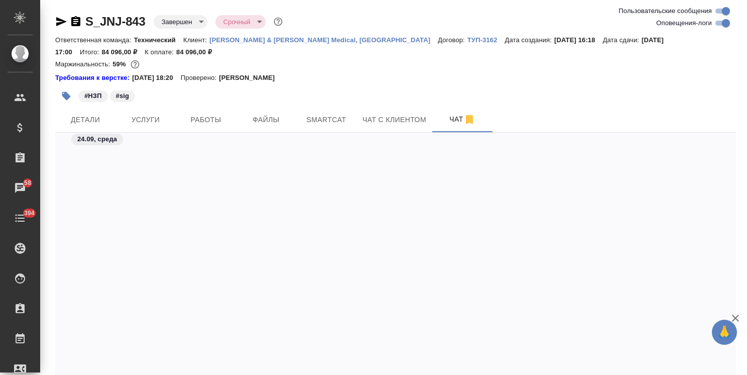
scroll to position [21124, 0]
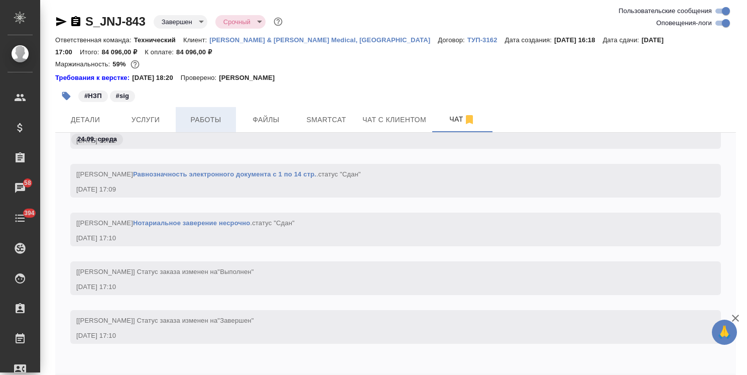
click at [211, 119] on span "Работы" at bounding box center [206, 119] width 48 height 13
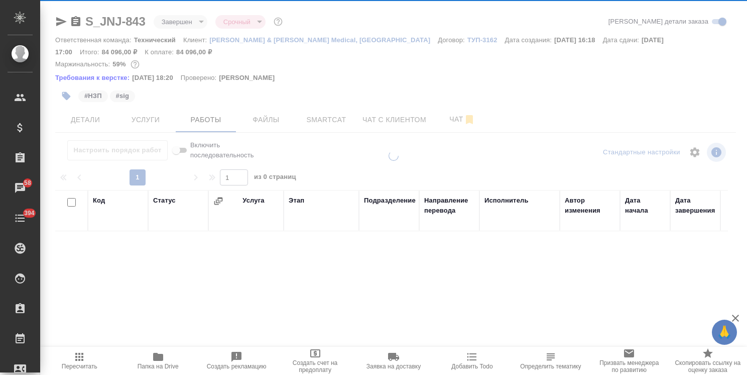
click at [100, 112] on button "Детали" at bounding box center [85, 119] width 60 height 25
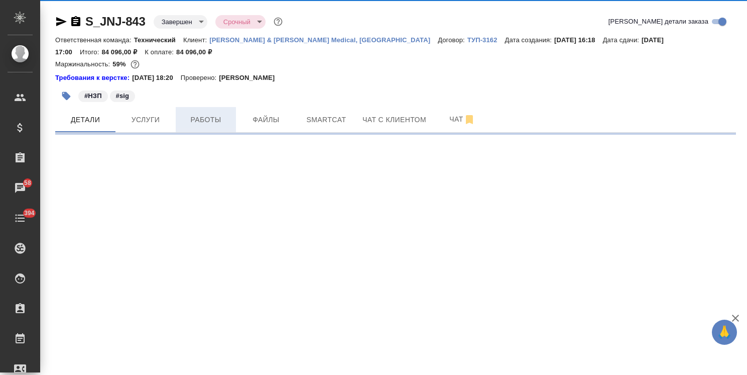
select select "RU"
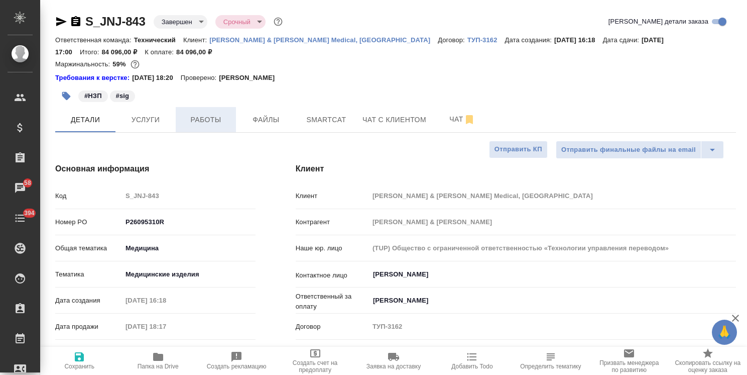
type textarea "x"
click at [151, 115] on span "Услуги" at bounding box center [145, 119] width 48 height 13
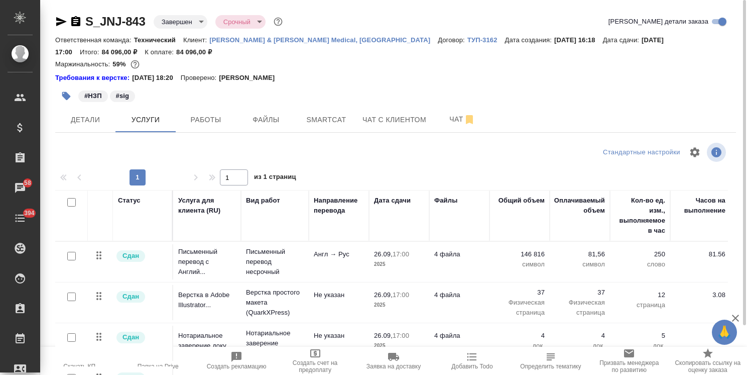
click at [396, 358] on icon "button" at bounding box center [393, 356] width 11 height 8
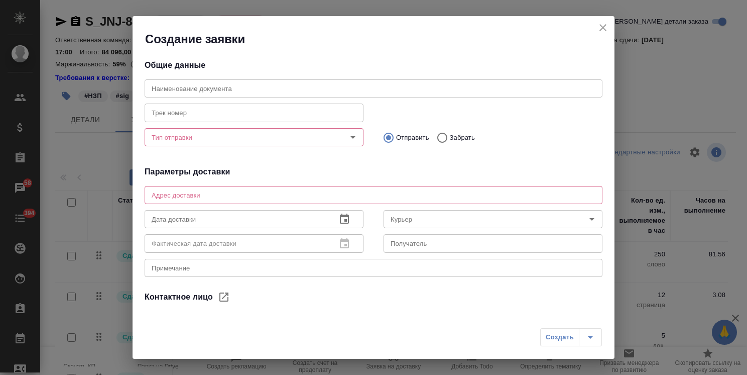
type input "Горбенко Екатерина"
click at [202, 87] on input "text" at bounding box center [374, 88] width 458 height 18
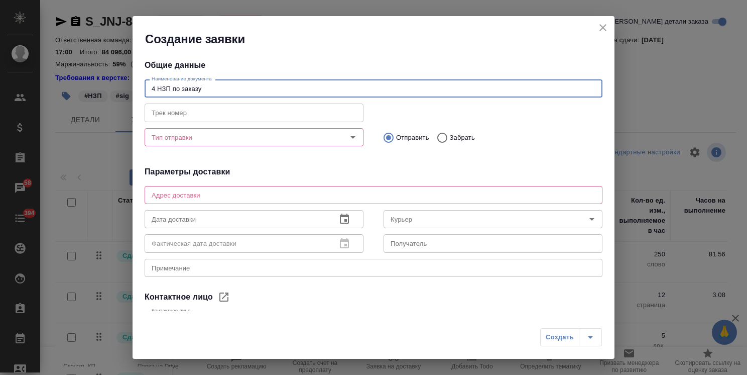
type input "4 НЗП по заказу"
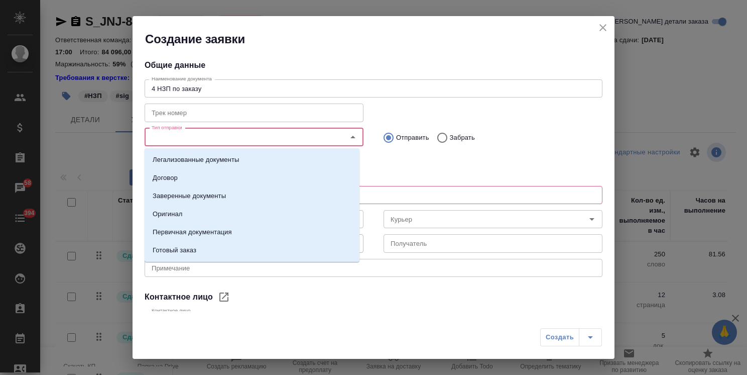
click at [185, 138] on input "Тип отправки" at bounding box center [237, 137] width 179 height 12
click at [204, 197] on p "Заверенные документы" at bounding box center [189, 196] width 73 height 10
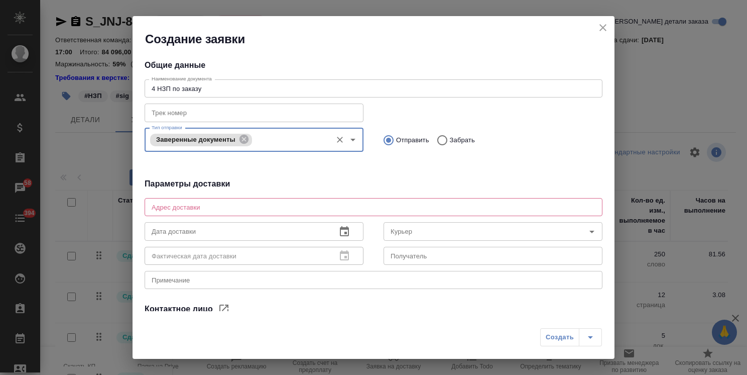
click at [235, 208] on textarea at bounding box center [374, 207] width 444 height 8
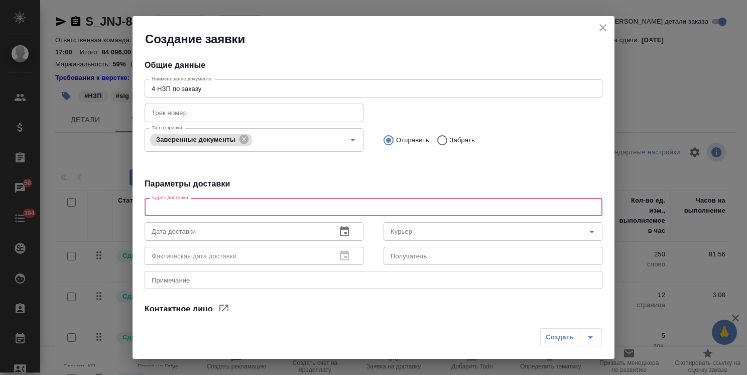
type textarea "Крылатская ул., 17, корп. 3, Москва"
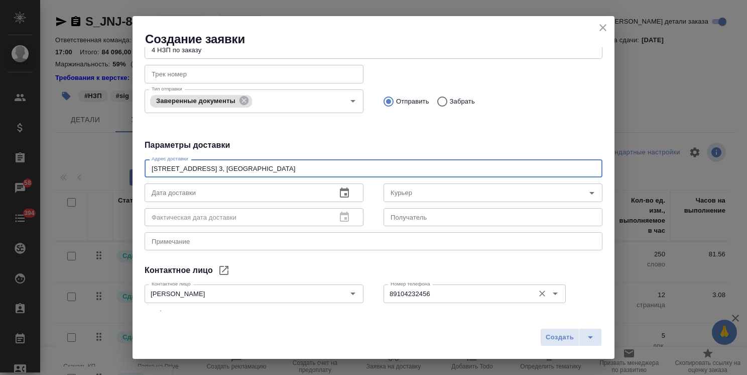
scroll to position [50, 0]
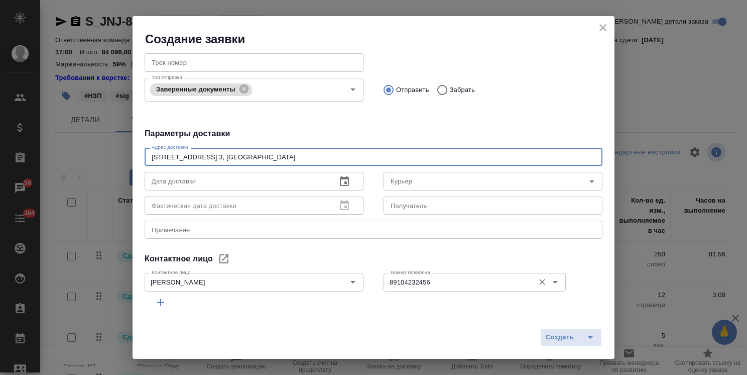
click at [442, 280] on input "89104232456" at bounding box center [458, 282] width 143 height 12
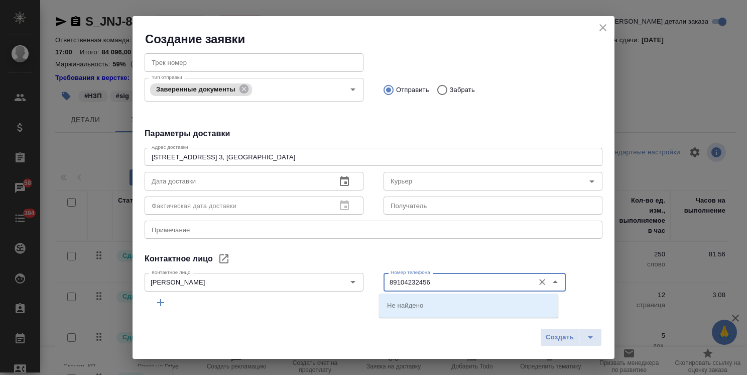
click at [432, 261] on div "Номер телефона 89104232456 Номер телефона" at bounding box center [493, 281] width 239 height 44
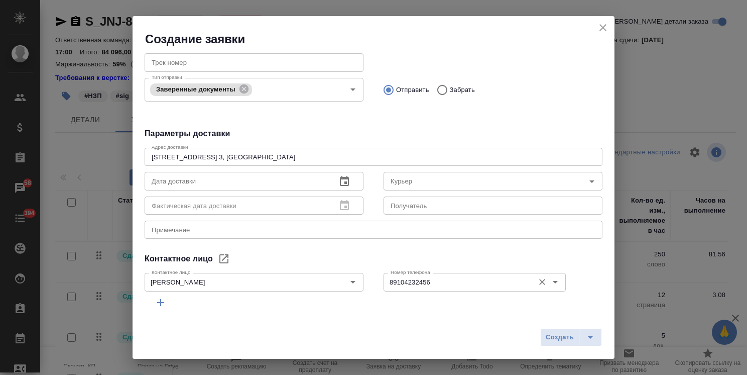
click at [416, 289] on div "89104232456 Номер телефона" at bounding box center [475, 282] width 182 height 18
click at [421, 282] on input "89104232456" at bounding box center [458, 282] width 143 height 12
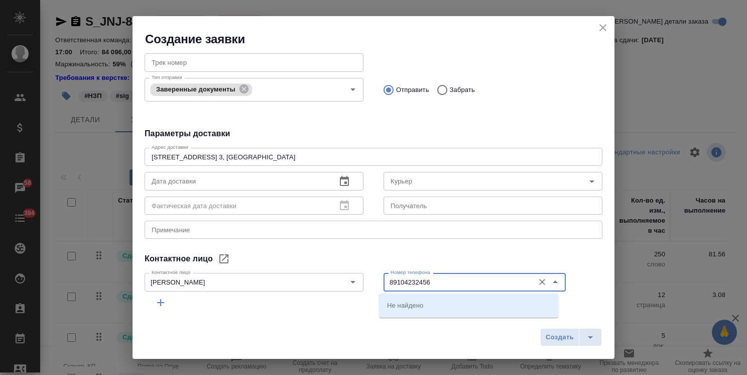
click at [403, 254] on div "Контактное лицо" at bounding box center [374, 259] width 458 height 12
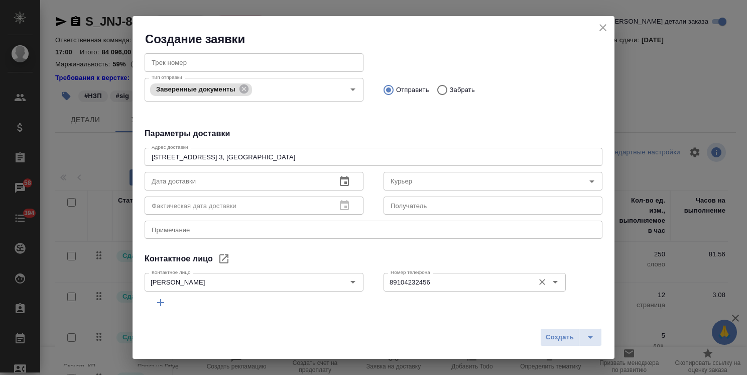
click at [428, 279] on input "89104232456" at bounding box center [458, 282] width 143 height 12
paste input "[PHONE_NUMBER]"
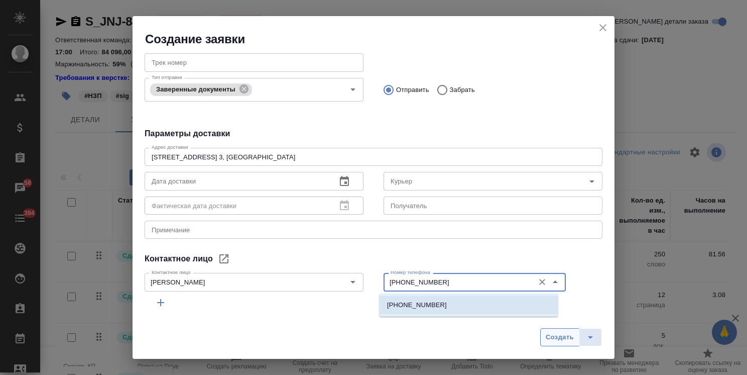
type input "[PHONE_NUMBER]"
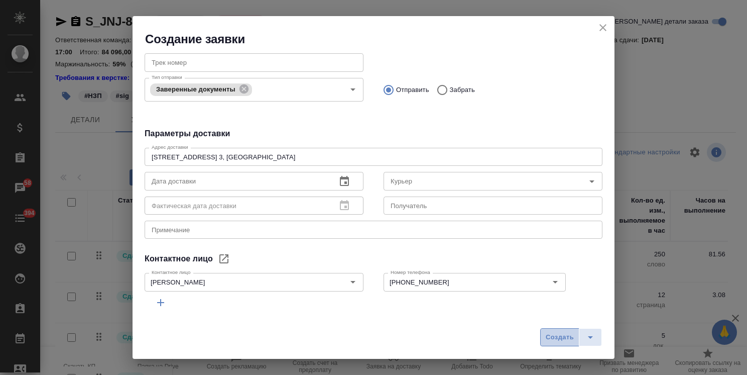
click at [554, 340] on span "Создать" at bounding box center [560, 337] width 28 height 12
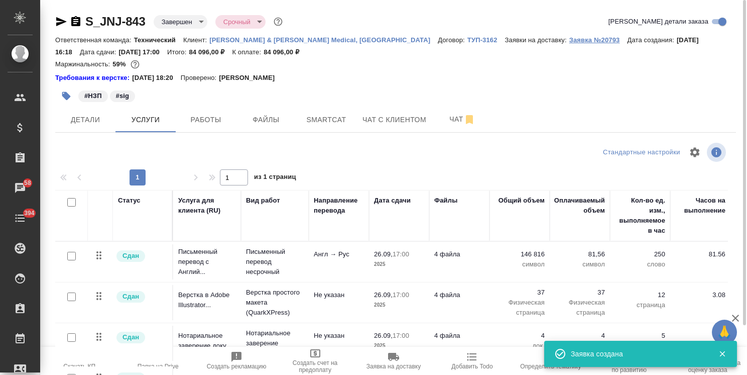
click at [569, 41] on p "Заявка №20793" at bounding box center [598, 40] width 58 height 8
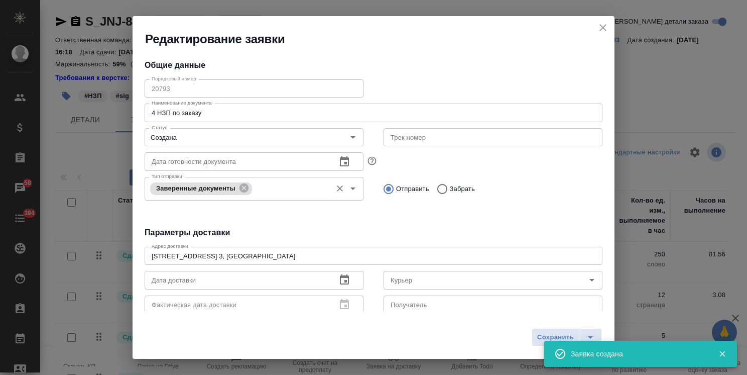
type input "Горбенко Екатерина"
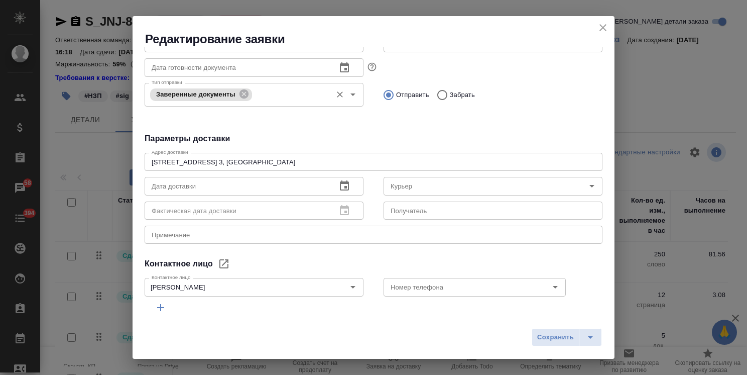
scroll to position [100, 0]
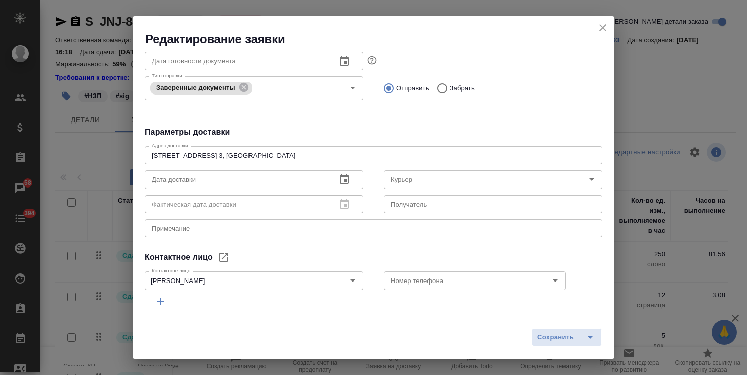
click at [340, 184] on icon "button" at bounding box center [344, 179] width 9 height 10
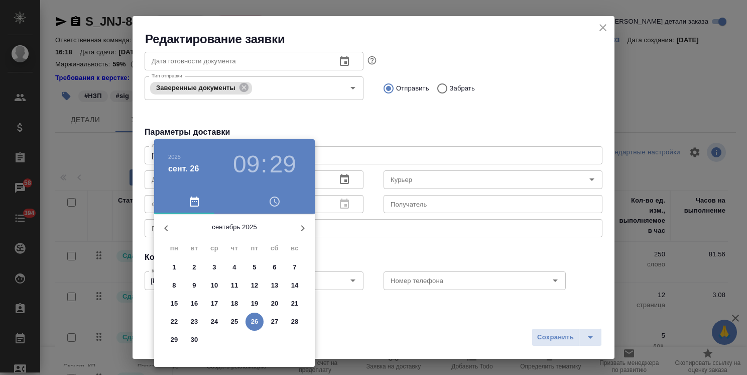
click at [175, 338] on p "29" at bounding box center [175, 339] width 8 height 10
type input "29.09.2025 09:29"
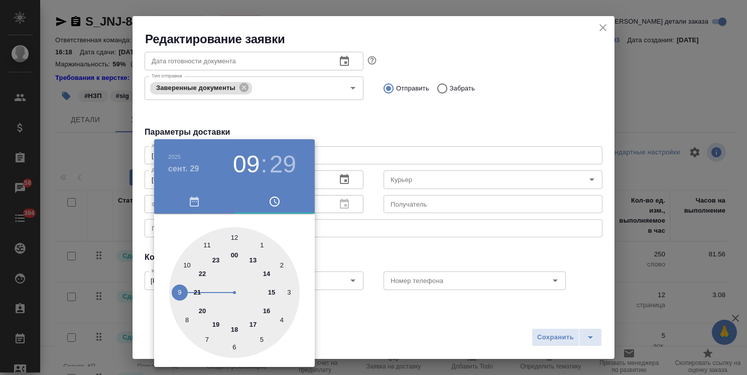
click at [326, 142] on div at bounding box center [373, 187] width 747 height 375
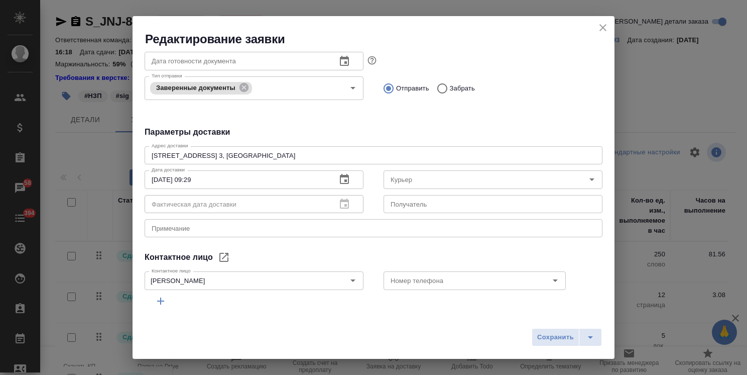
click at [183, 226] on textarea at bounding box center [374, 228] width 444 height 8
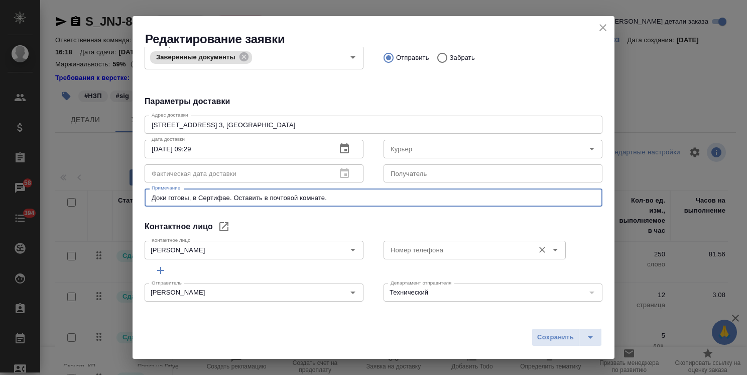
scroll to position [133, 0]
type textarea "Доки готовы, в Сертифае. Оставить в почтовой комнате."
click at [436, 243] on input "Номер телефона" at bounding box center [458, 248] width 143 height 12
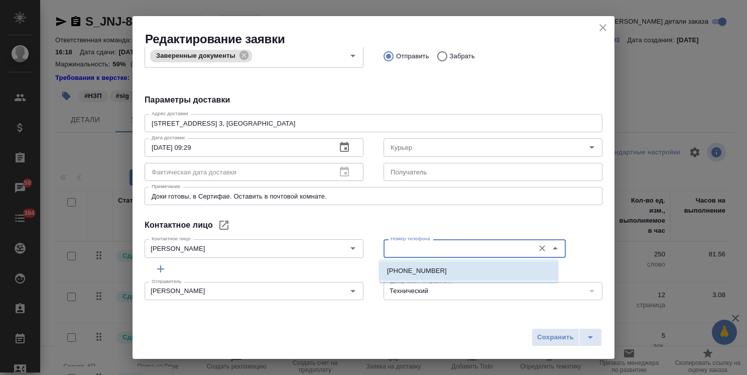
click at [448, 271] on li "+7 (916)8507449" at bounding box center [468, 271] width 179 height 18
type input "+7 (916)8507449"
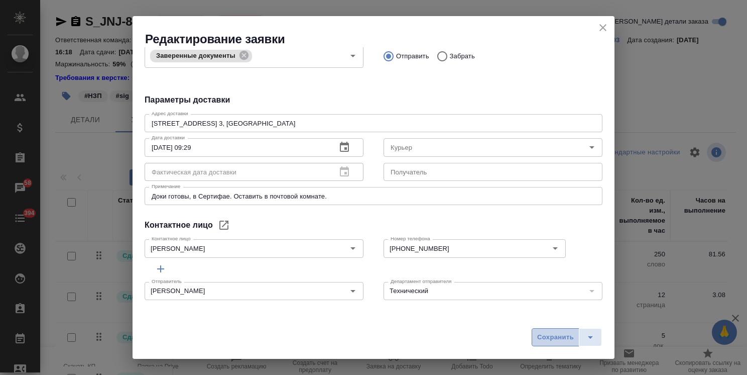
click at [542, 334] on span "Сохранить" at bounding box center [555, 337] width 37 height 12
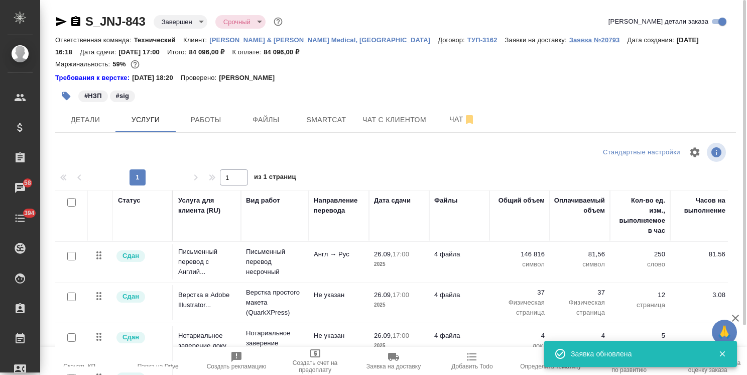
click at [569, 39] on p "Заявка №20793" at bounding box center [598, 40] width 58 height 8
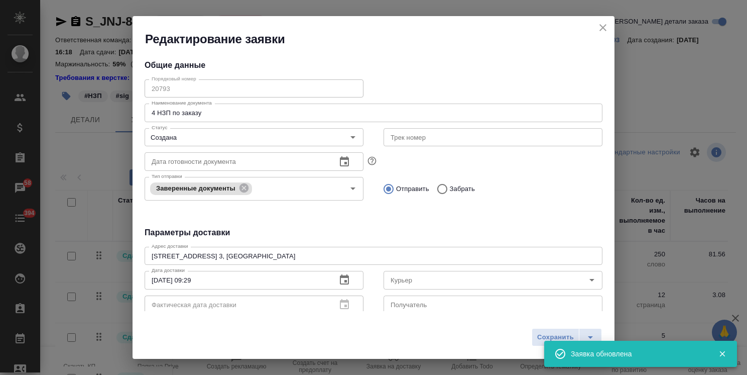
type input "Горбенко Екатерина"
type input "+7 (916)8507449"
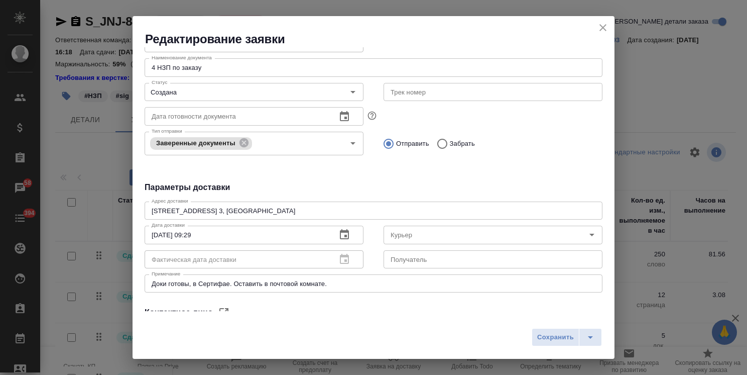
scroll to position [0, 0]
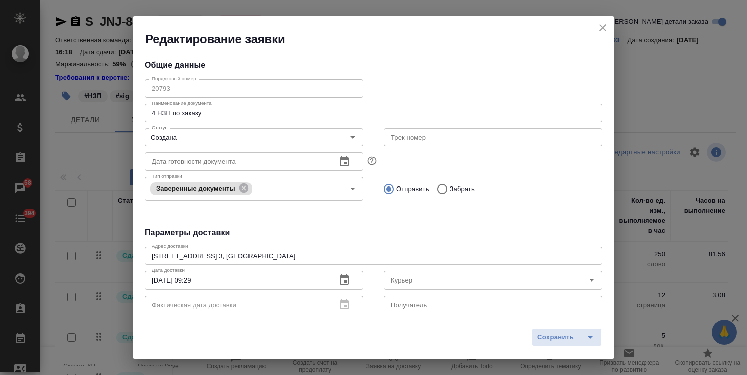
click at [600, 23] on icon "close" at bounding box center [603, 28] width 12 height 12
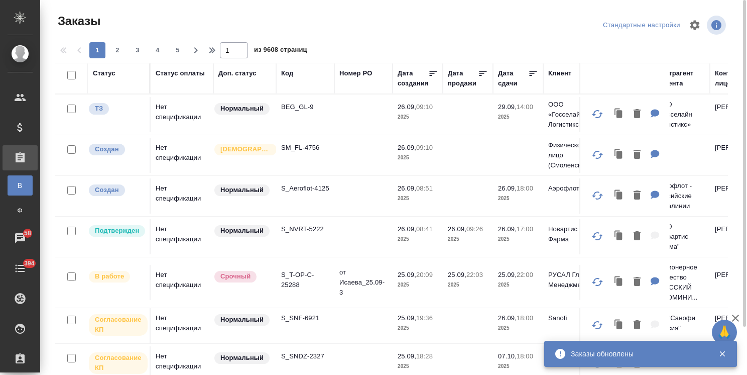
click at [734, 320] on icon "button" at bounding box center [735, 318] width 12 height 12
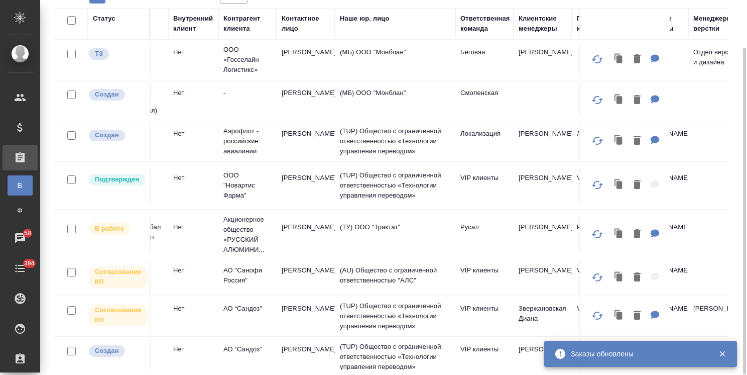
scroll to position [0, 460]
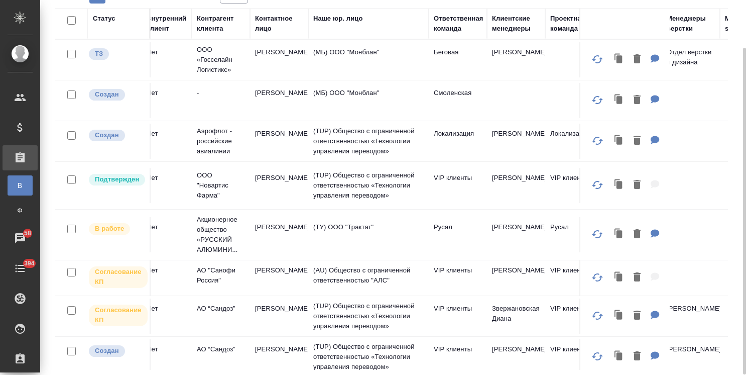
click at [506, 27] on div "Клиентские менеджеры" at bounding box center [516, 24] width 48 height 20
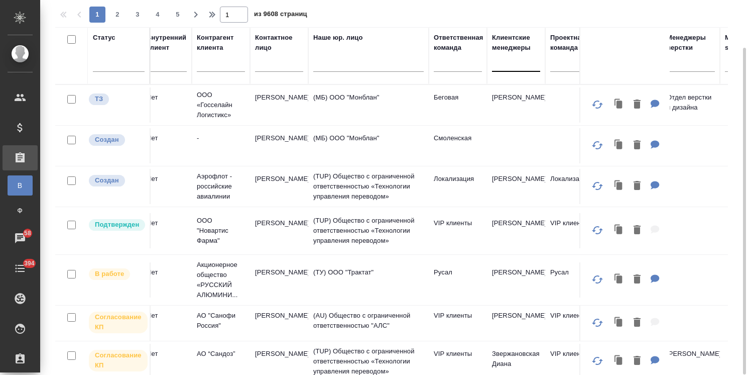
click at [503, 65] on div at bounding box center [516, 61] width 48 height 15
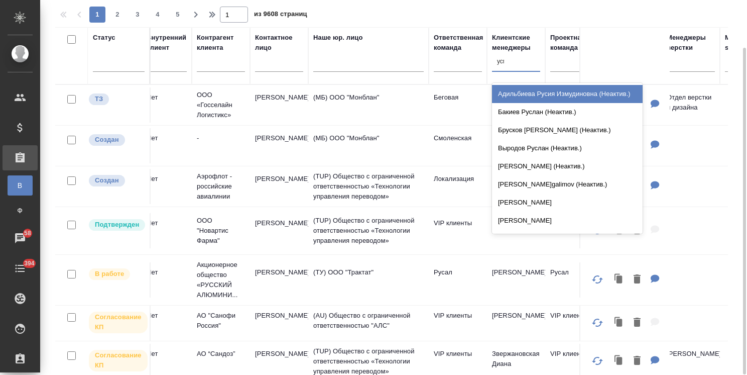
type input "усма"
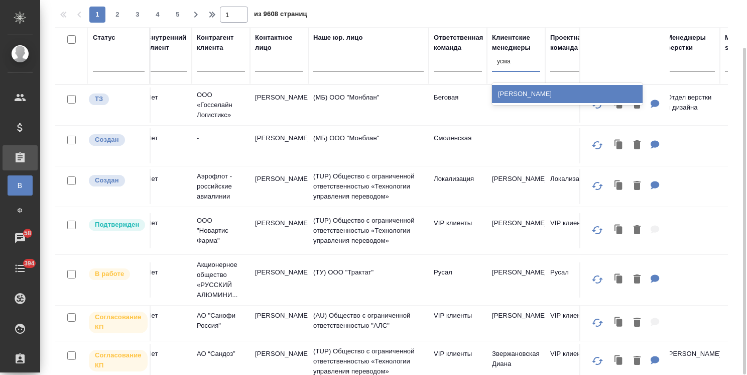
drag, startPoint x: 518, startPoint y: 88, endPoint x: 522, endPoint y: 1, distance: 87.4
click at [518, 88] on div "[PERSON_NAME]" at bounding box center [567, 94] width 151 height 18
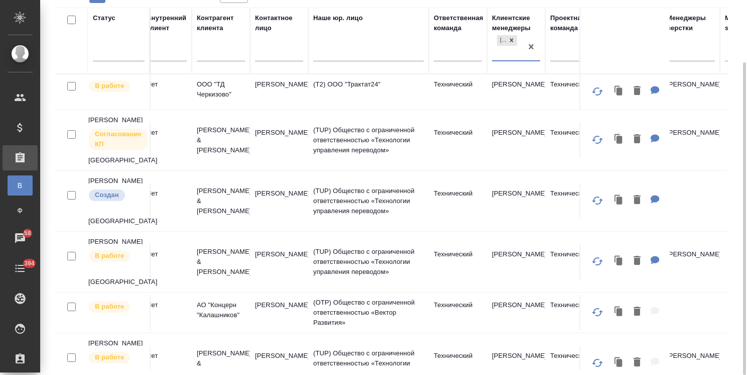
scroll to position [0, 0]
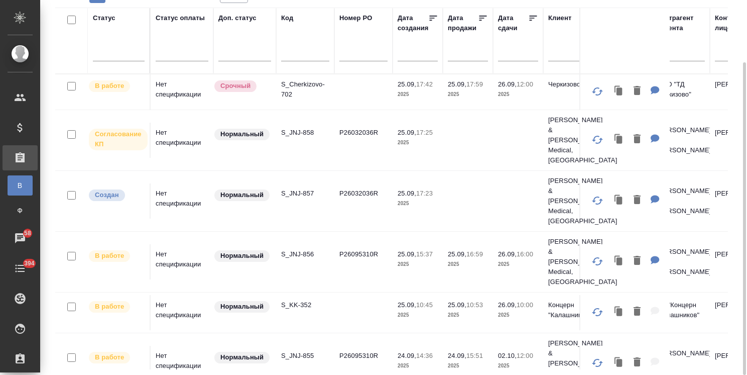
click at [511, 57] on input "text" at bounding box center [521, 53] width 34 height 14
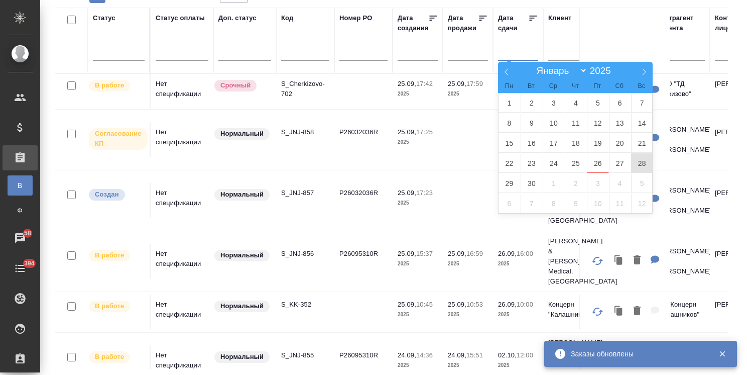
click at [642, 166] on span "28" at bounding box center [642, 163] width 22 height 20
type div "2025-09-27T21:00:00.000Z"
click at [528, 188] on span "30" at bounding box center [532, 183] width 22 height 20
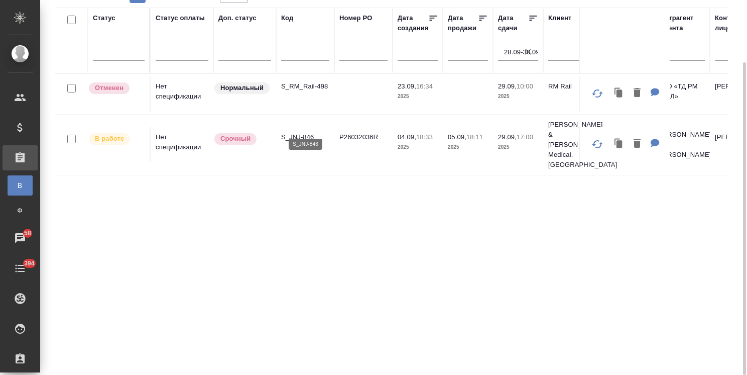
click at [292, 132] on p "S_JNJ-846" at bounding box center [305, 137] width 48 height 10
click at [528, 53] on icon "button" at bounding box center [528, 52] width 10 height 10
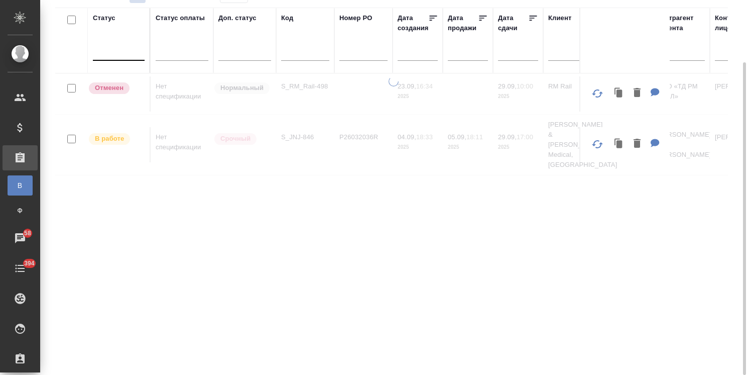
click at [133, 54] on div at bounding box center [119, 50] width 52 height 15
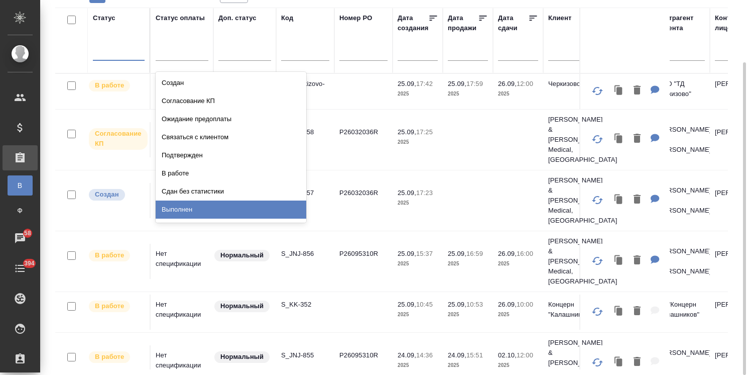
click at [183, 208] on div "Выполнен" at bounding box center [231, 209] width 151 height 18
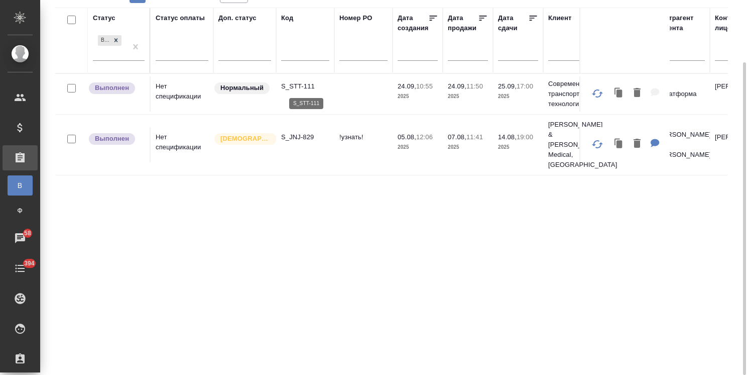
click at [301, 85] on p "S_STT-111" at bounding box center [305, 86] width 48 height 10
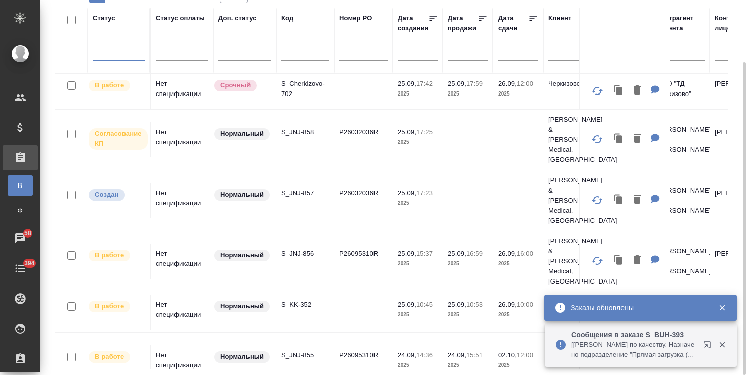
click at [724, 305] on icon "button" at bounding box center [722, 308] width 6 height 6
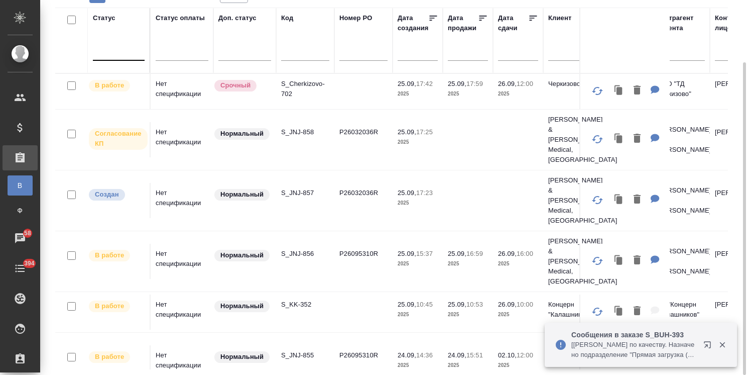
click at [724, 342] on icon "button" at bounding box center [722, 345] width 6 height 6
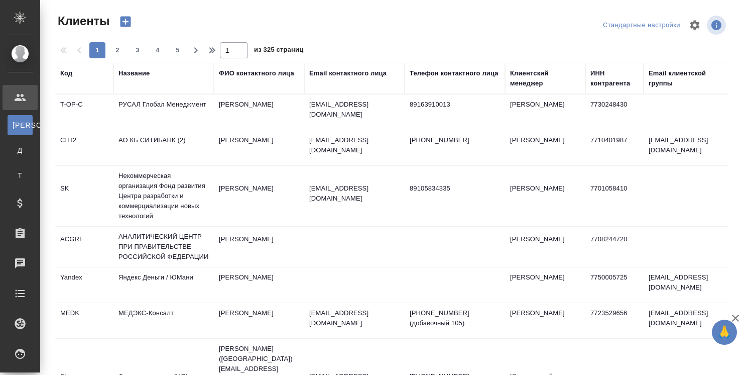
select select "RU"
click at [528, 82] on div "Клиентский менеджер" at bounding box center [545, 78] width 70 height 20
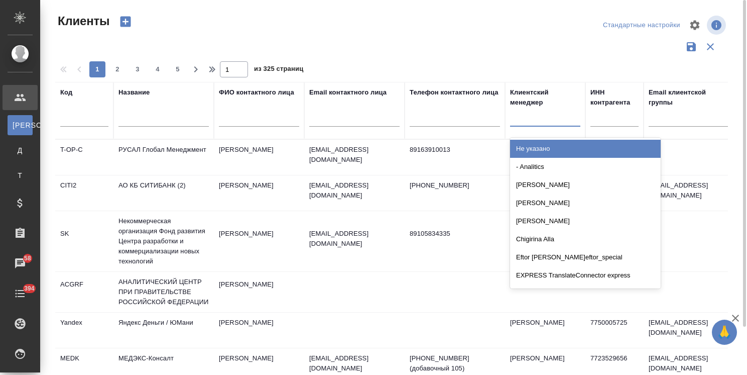
click at [530, 116] on div at bounding box center [545, 116] width 70 height 15
type input "усма"
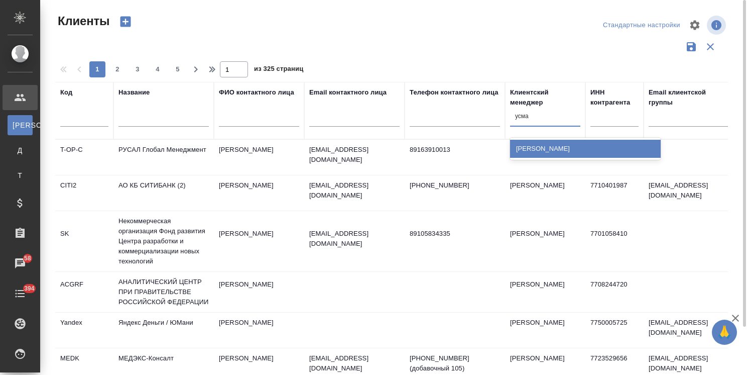
click at [539, 148] on div "[PERSON_NAME]" at bounding box center [585, 149] width 151 height 18
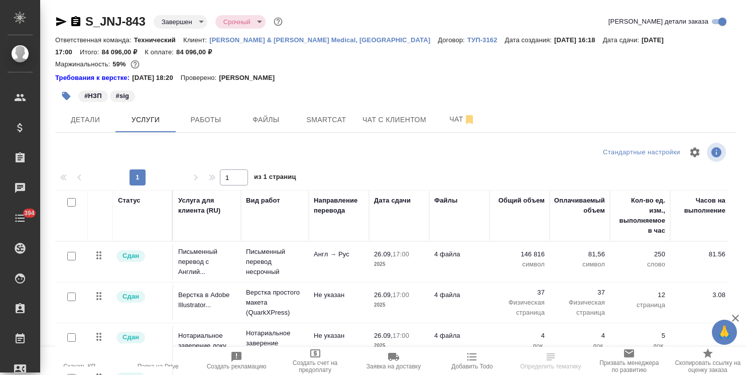
click at [226, 35] on link "[PERSON_NAME] & [PERSON_NAME] Medical, [GEOGRAPHIC_DATA]" at bounding box center [323, 39] width 228 height 9
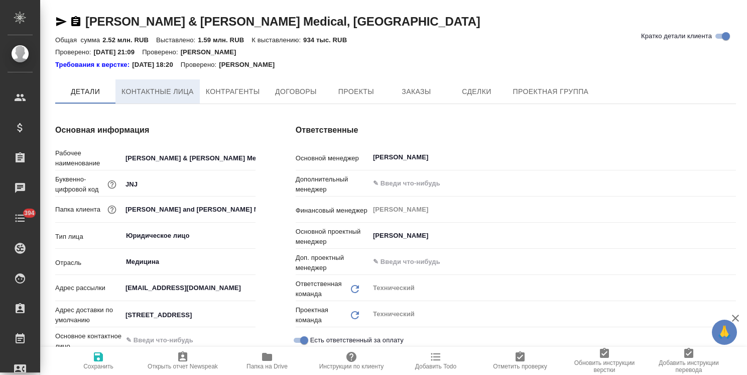
click at [155, 87] on span "Контактные лица" at bounding box center [157, 91] width 72 height 13
select select "RU"
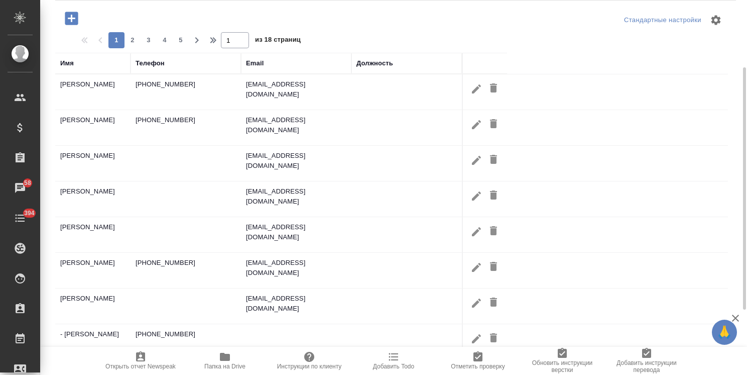
scroll to position [205, 0]
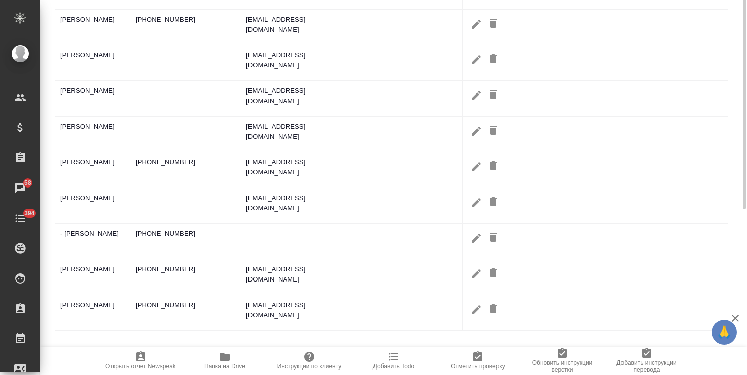
drag, startPoint x: 741, startPoint y: 253, endPoint x: 755, endPoint y: 114, distance: 139.3
click at [747, 114] on html "🙏 .cls-1 fill:#fff; AWATERA [PERSON_NAME] Спецификации Заказы 58 Чаты 394 Todo …" at bounding box center [373, 187] width 747 height 375
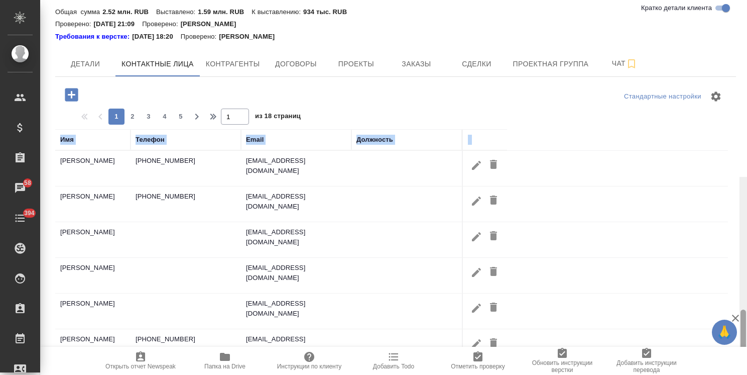
scroll to position [0, 0]
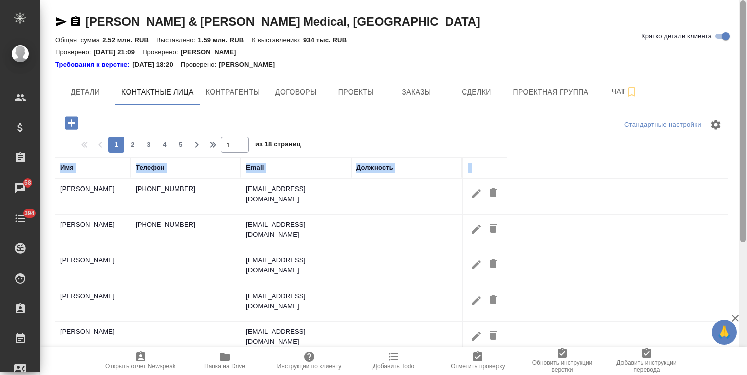
drag, startPoint x: 744, startPoint y: 258, endPoint x: 617, endPoint y: 78, distance: 219.8
click at [747, 83] on html "🙏 .cls-1 fill:#fff; AWATERA [PERSON_NAME] Спецификации Заказы 58 Чаты 394 Todo …" at bounding box center [373, 187] width 747 height 375
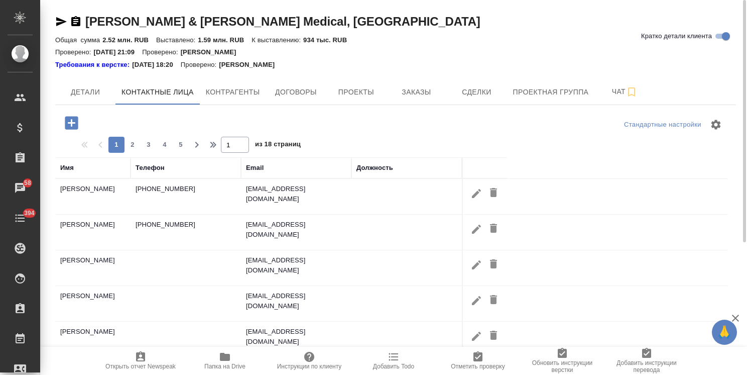
click at [66, 167] on div "Имя" at bounding box center [67, 168] width 14 height 10
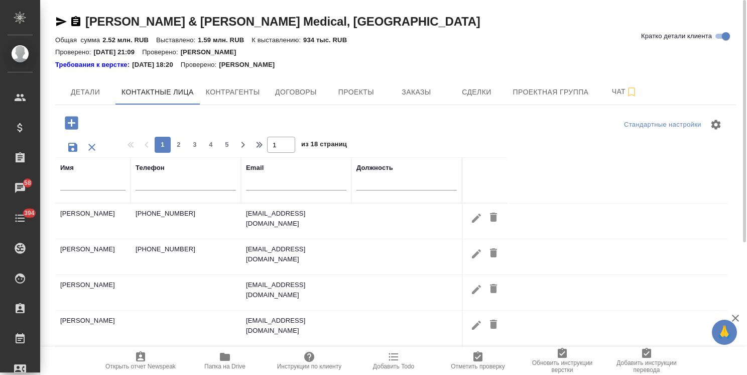
click at [84, 189] on input "text" at bounding box center [92, 184] width 65 height 13
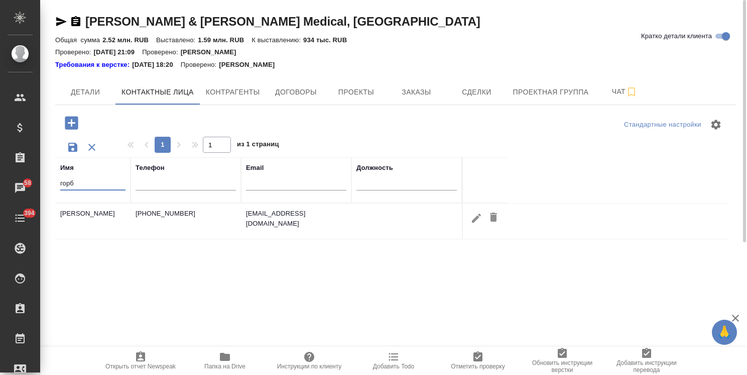
type input "горб"
click at [475, 217] on icon "button" at bounding box center [476, 217] width 9 height 9
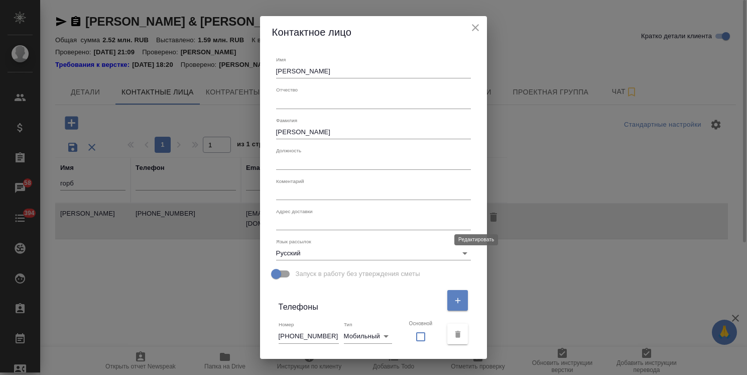
type input "[PERSON_NAME]"
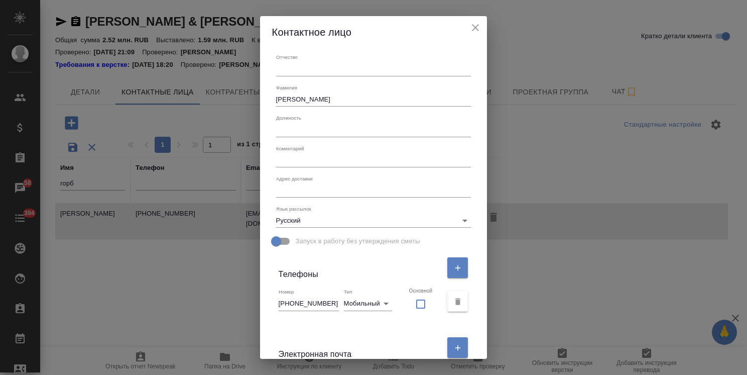
scroll to position [50, 0]
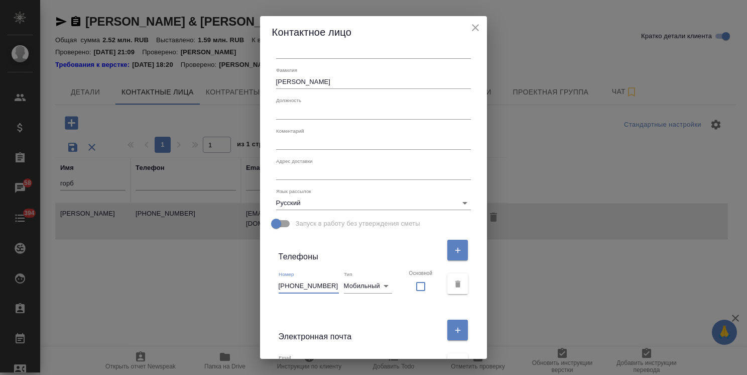
drag, startPoint x: 337, startPoint y: 285, endPoint x: 280, endPoint y: 256, distance: 64.7
click at [251, 275] on div "Контактное лицо Имя [PERSON_NAME] Отчество [PERSON_NAME] Должность Коментарий x…" at bounding box center [373, 187] width 747 height 375
click at [472, 28] on icon "close" at bounding box center [475, 27] width 7 height 7
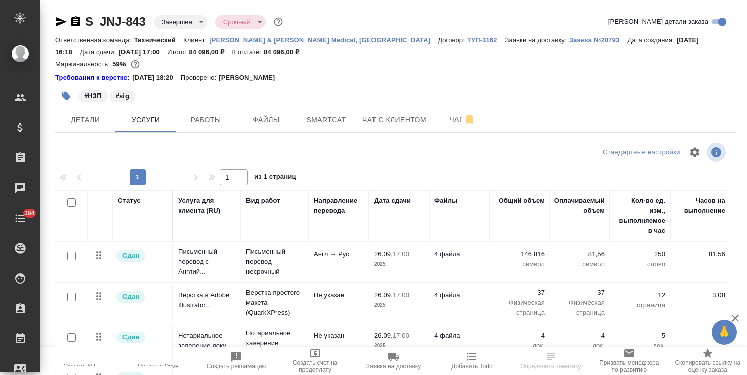
click at [257, 41] on p "[PERSON_NAME] & [PERSON_NAME] Medical, [GEOGRAPHIC_DATA]" at bounding box center [323, 40] width 228 height 8
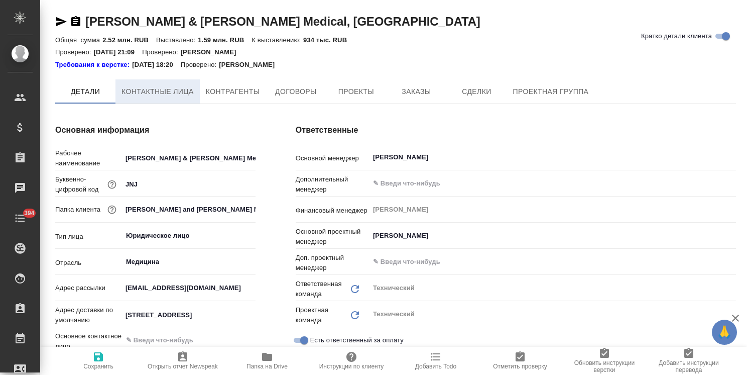
click at [149, 91] on span "Контактные лица" at bounding box center [157, 91] width 72 height 13
type textarea "x"
select select "RU"
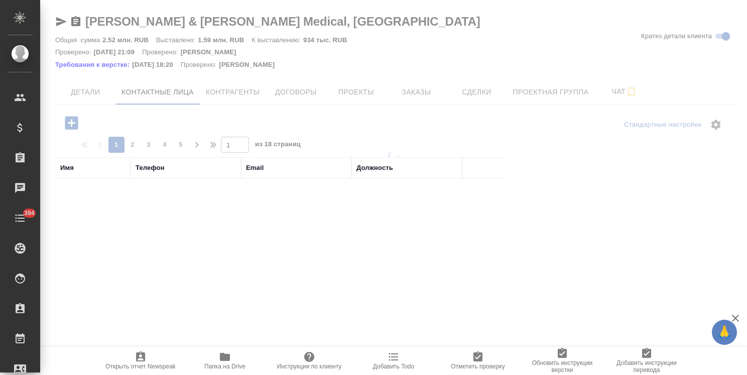
click at [70, 168] on div "Имя" at bounding box center [67, 168] width 14 height 10
click at [82, 189] on input "text" at bounding box center [92, 184] width 65 height 13
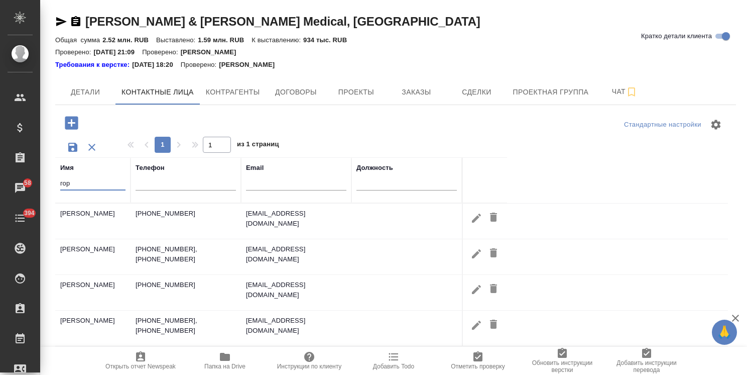
type input "гор"
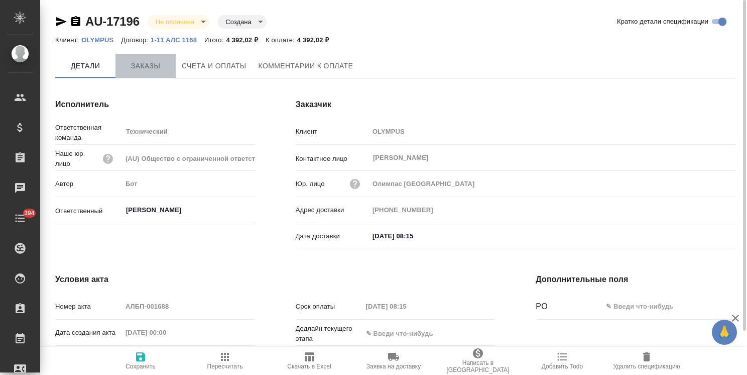
click at [155, 75] on button "Заказы" at bounding box center [145, 66] width 60 height 24
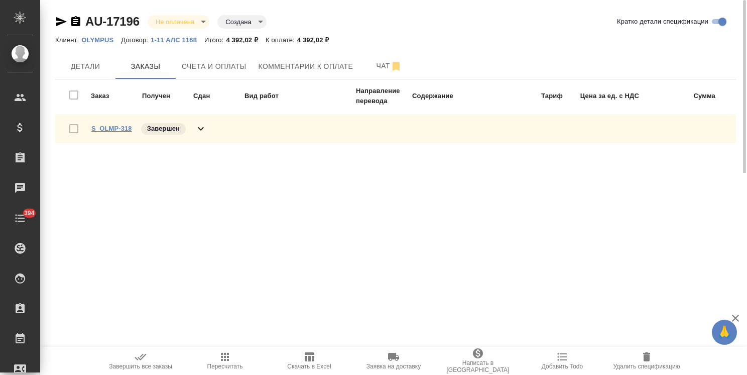
click at [120, 130] on link "S_OLMP-318" at bounding box center [111, 129] width 41 height 8
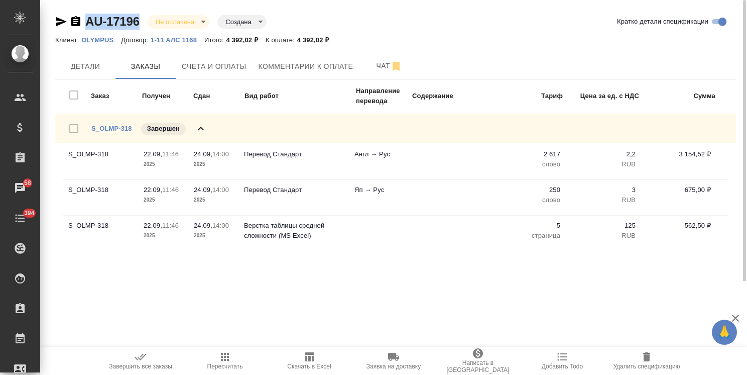
drag, startPoint x: 142, startPoint y: 18, endPoint x: 79, endPoint y: 19, distance: 62.8
click at [79, 19] on div "AU-17196 Не оплачена notPayed Создана created" at bounding box center [160, 22] width 211 height 16
copy link "AU-17196"
click at [203, 77] on button "Счета и оплаты" at bounding box center [214, 66] width 77 height 25
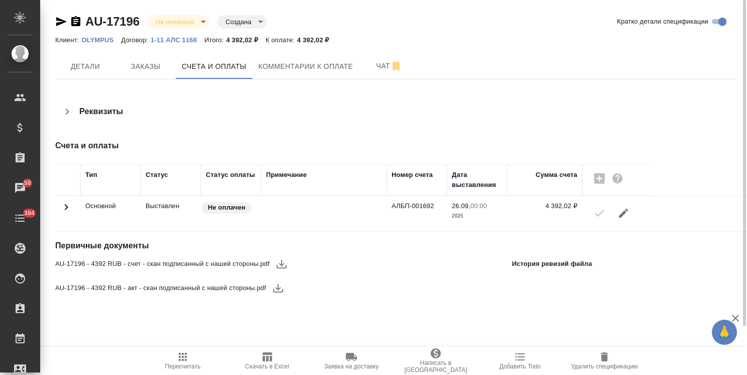
click at [281, 263] on icon "button" at bounding box center [282, 264] width 10 height 9
click at [279, 289] on icon "button" at bounding box center [278, 288] width 12 height 12
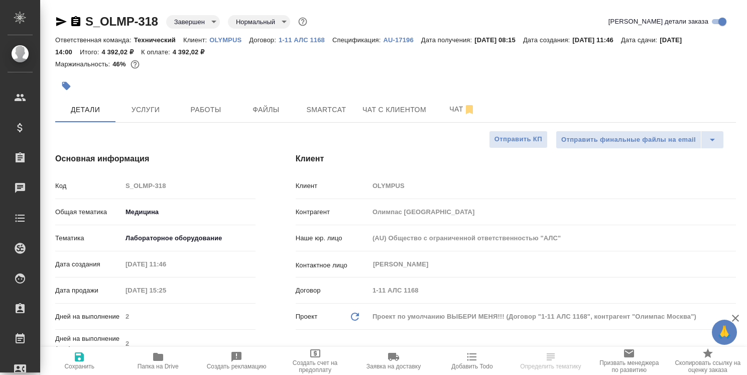
select select "RU"
drag, startPoint x: 165, startPoint y: 11, endPoint x: 65, endPoint y: 7, distance: 100.0
copy link "S_OLMP-318"
select select "RU"
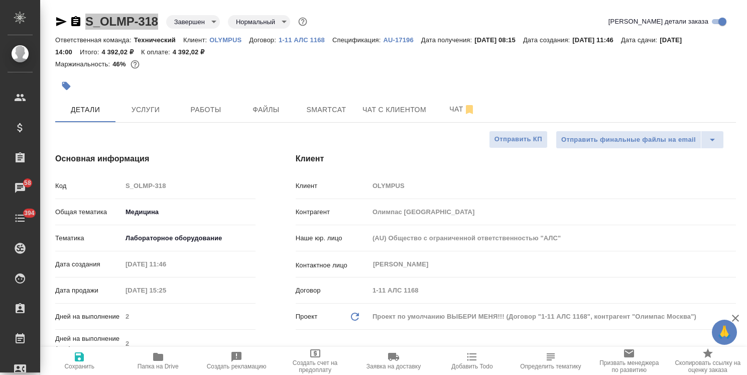
type textarea "x"
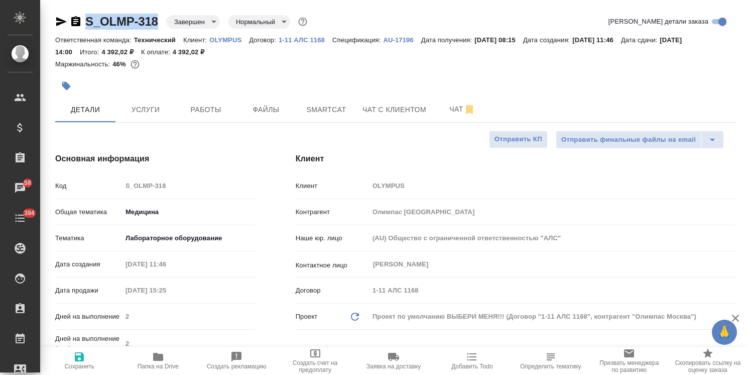
type textarea "x"
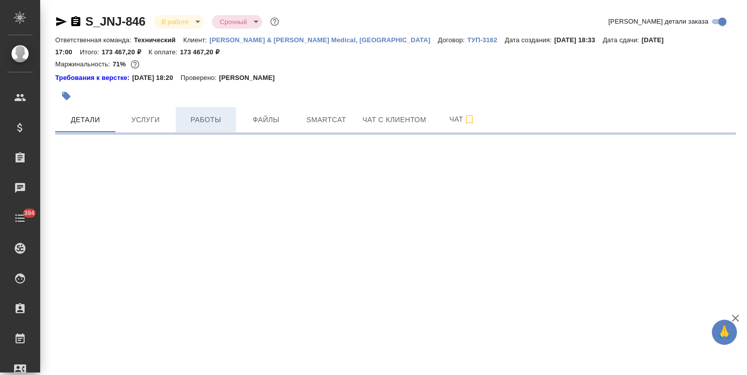
select select "RU"
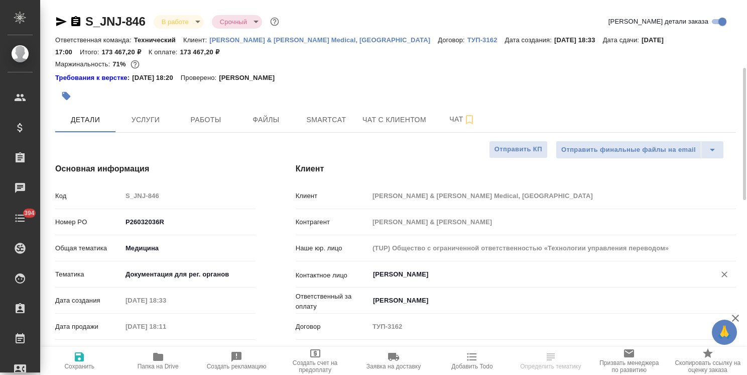
type textarea "x"
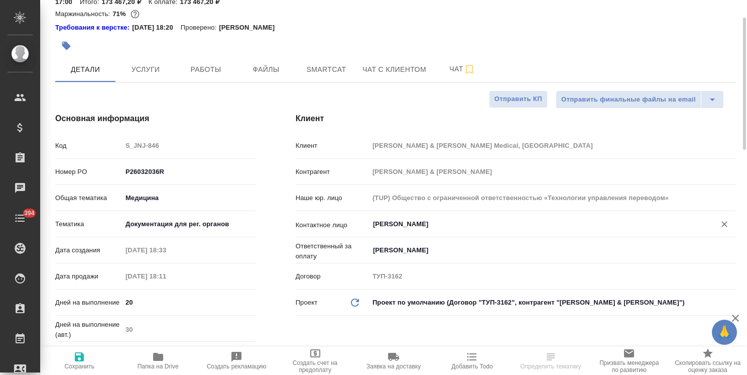
scroll to position [100, 0]
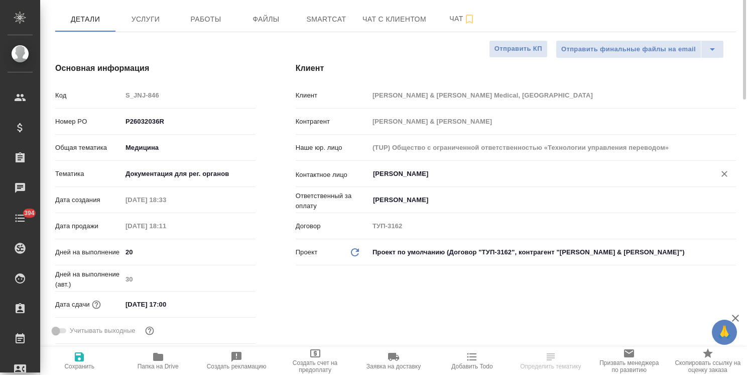
type textarea "x"
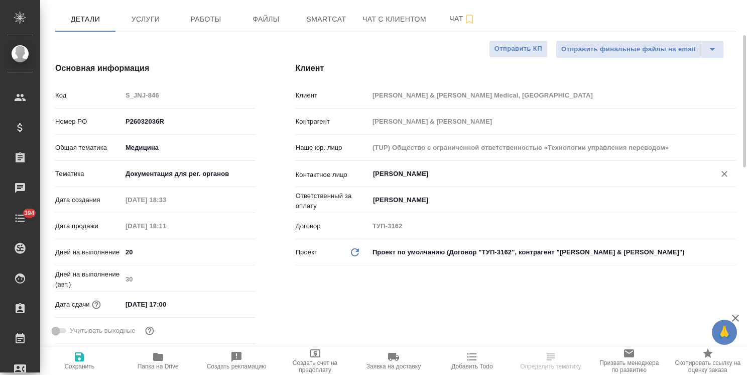
type textarea "x"
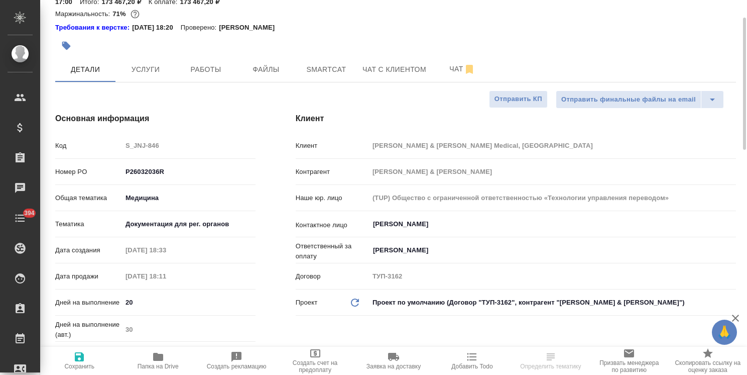
scroll to position [0, 0]
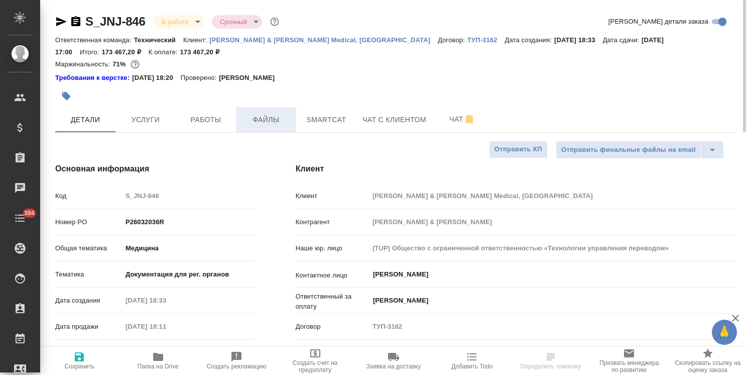
click at [259, 117] on span "Файлы" at bounding box center [266, 119] width 48 height 13
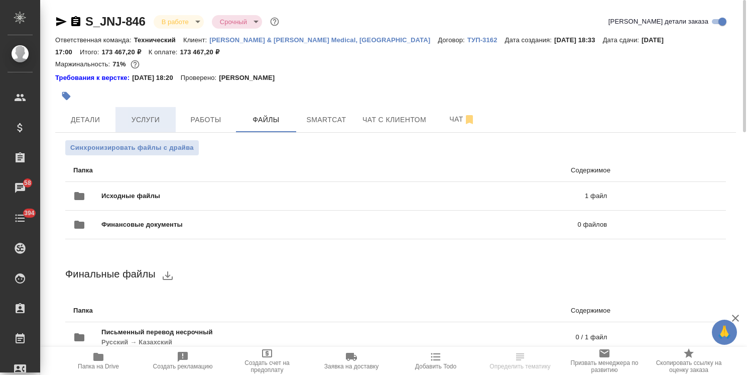
click at [153, 117] on span "Услуги" at bounding box center [145, 119] width 48 height 13
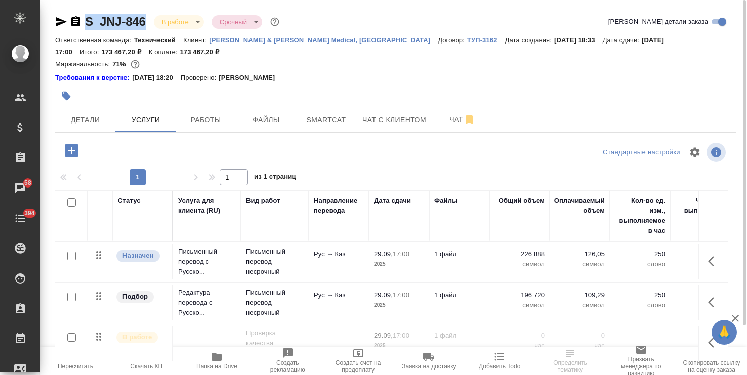
drag, startPoint x: 147, startPoint y: 10, endPoint x: 80, endPoint y: 15, distance: 67.0
click at [81, 14] on div "S_JNJ-846 В работе inProgress Срочный urgent Кратко детали заказа Ответственная…" at bounding box center [396, 215] width 692 height 431
copy link "S_JNJ-846"
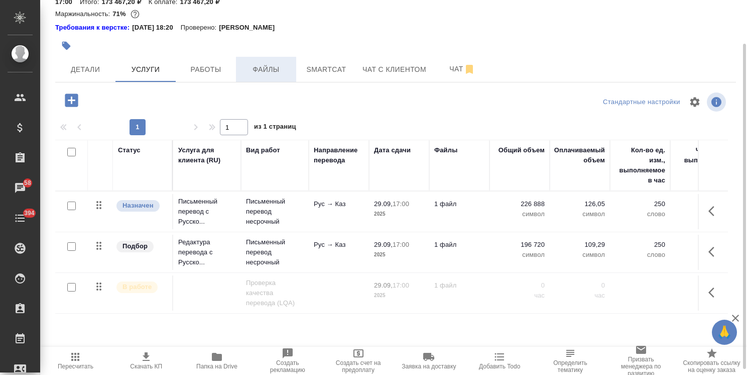
click at [248, 72] on span "Файлы" at bounding box center [266, 69] width 48 height 13
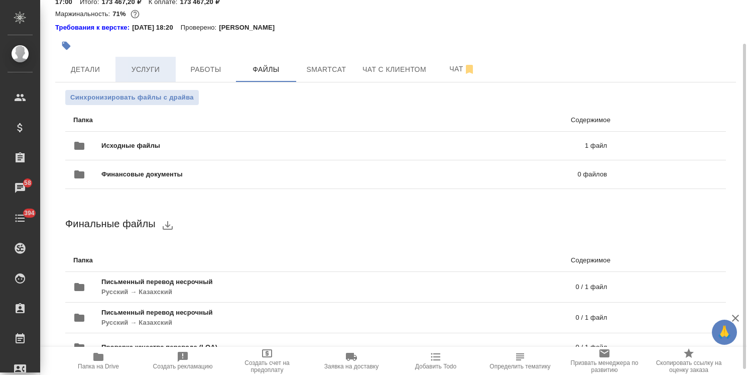
click at [145, 67] on span "Услуги" at bounding box center [145, 69] width 48 height 13
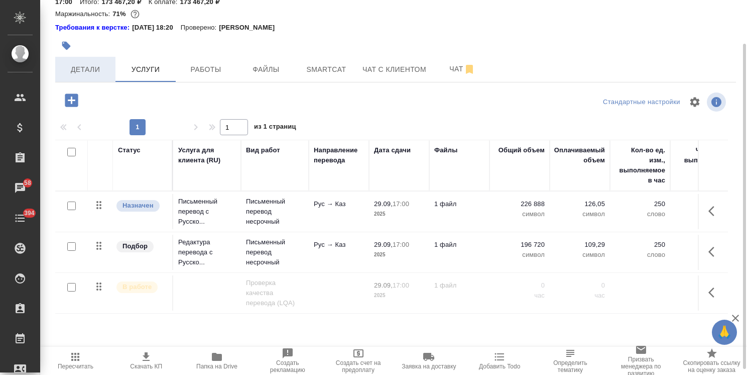
click at [99, 76] on button "Детали" at bounding box center [85, 69] width 60 height 25
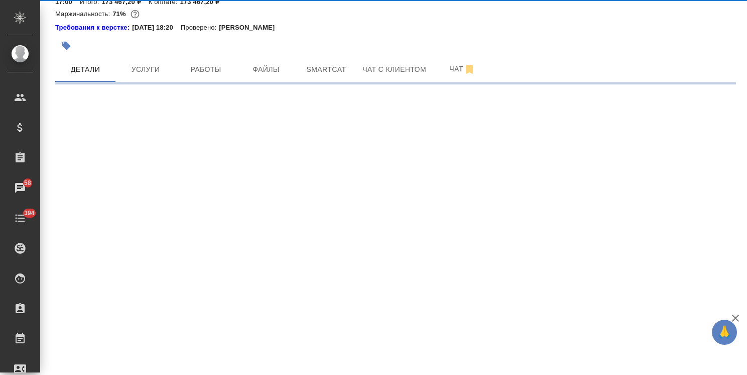
select select "RU"
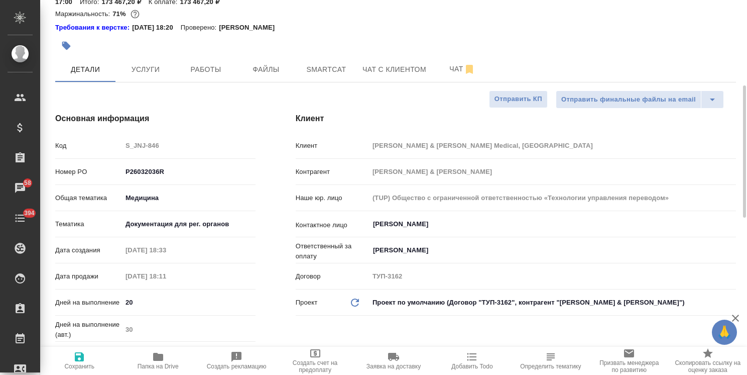
type textarea "x"
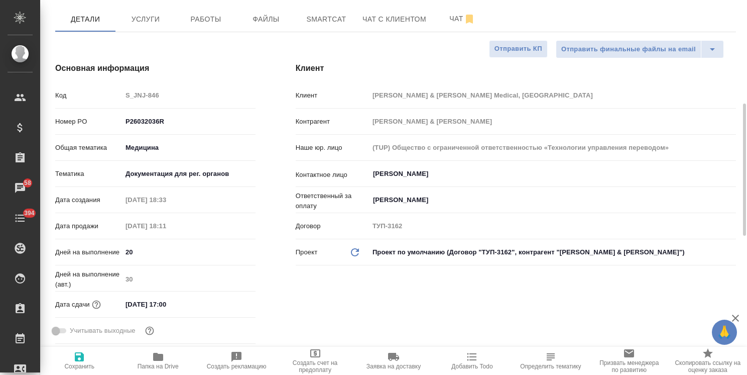
scroll to position [151, 0]
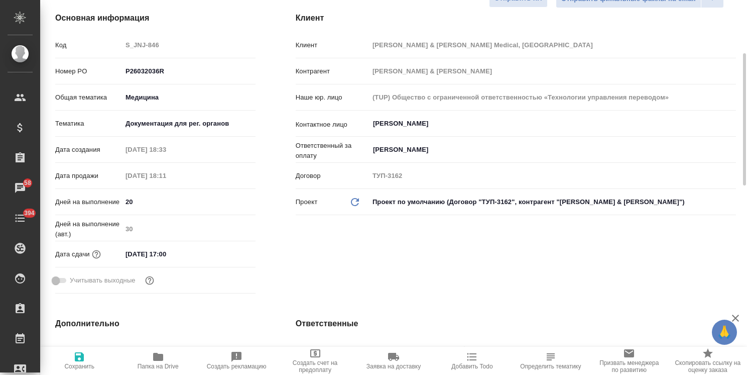
click at [332, 255] on div "Клиент Клиент Johnson & Johnson Medical, Russia Контрагент Джонсон & Джонсон На…" at bounding box center [516, 154] width 480 height 325
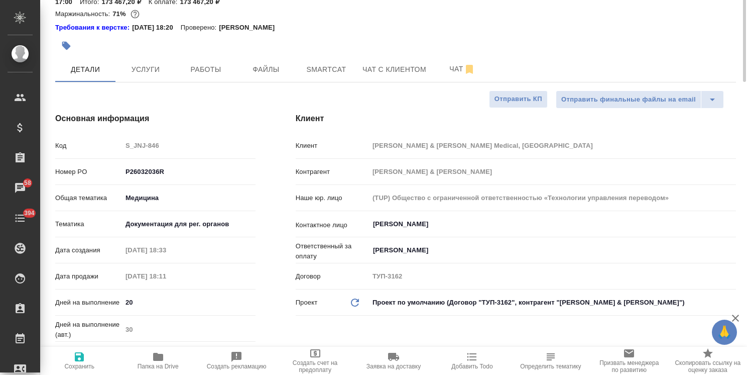
scroll to position [0, 0]
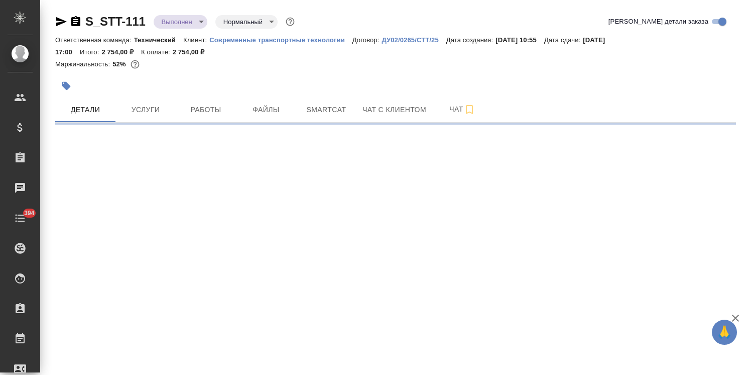
click at [185, 28] on body "🙏 .cls-1 fill:#fff; AWATERA [PERSON_NAME] Спецификации Заказы Чаты 394 Todo Про…" at bounding box center [373, 187] width 747 height 375
select select "RU"
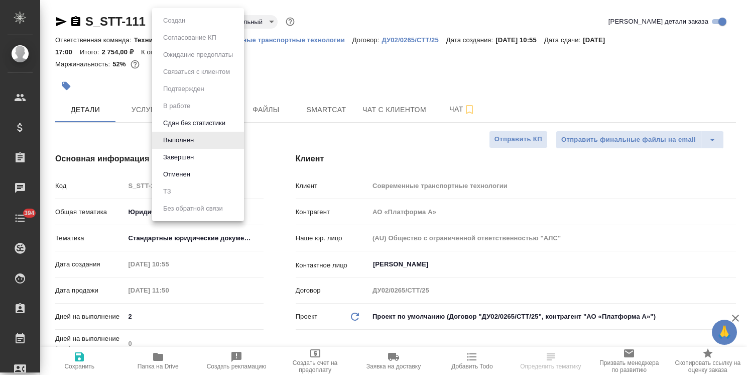
type textarea "x"
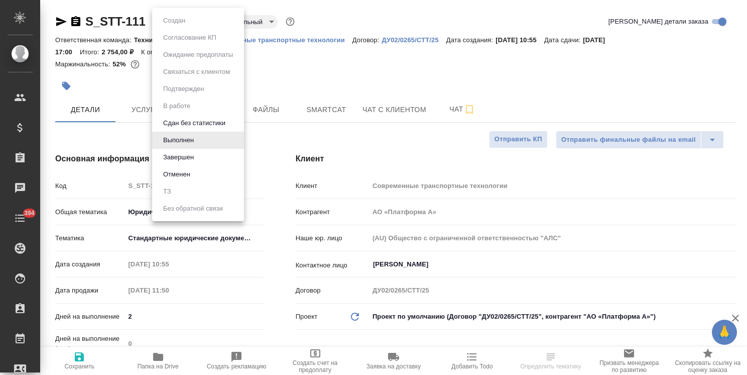
type textarea "x"
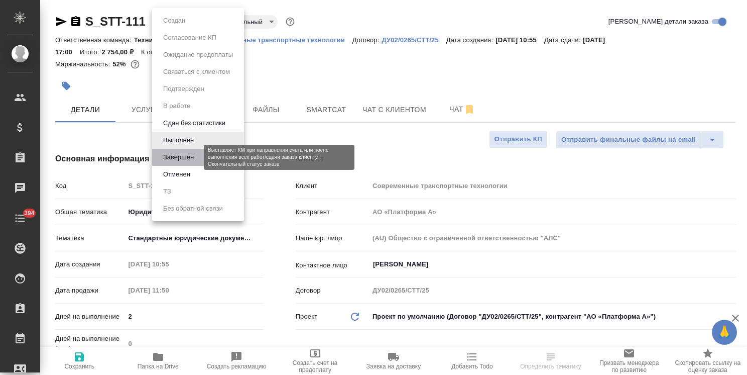
click at [184, 155] on button "Завершен" at bounding box center [178, 157] width 37 height 11
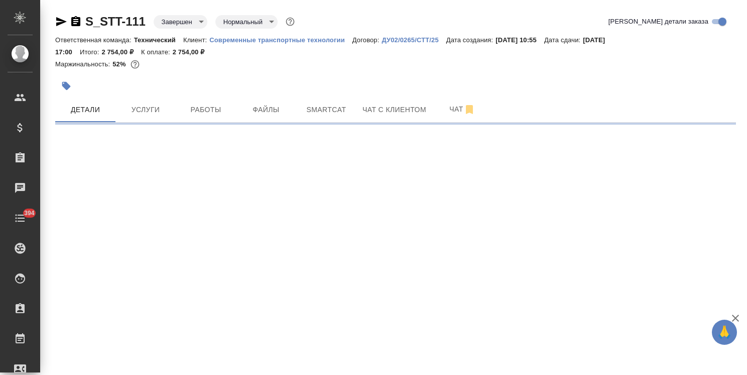
select select "RU"
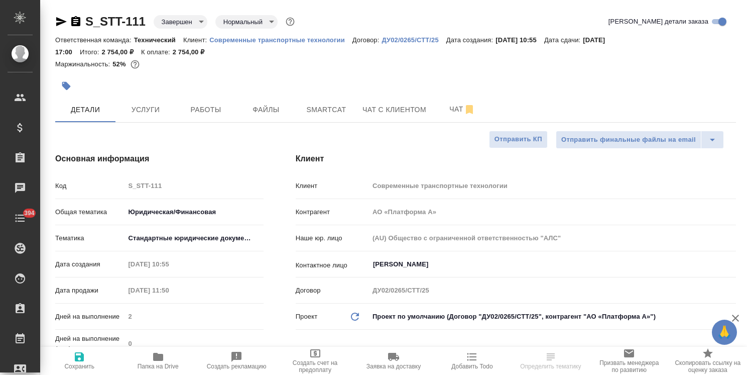
type textarea "x"
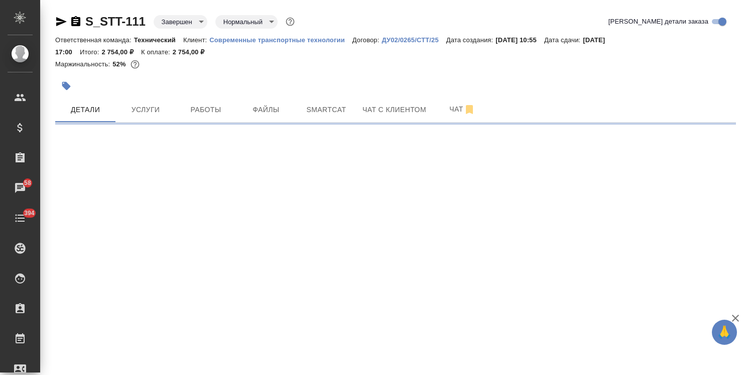
select select "RU"
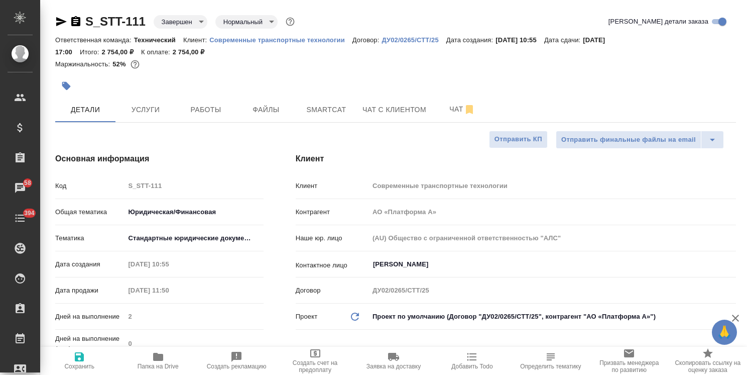
type textarea "x"
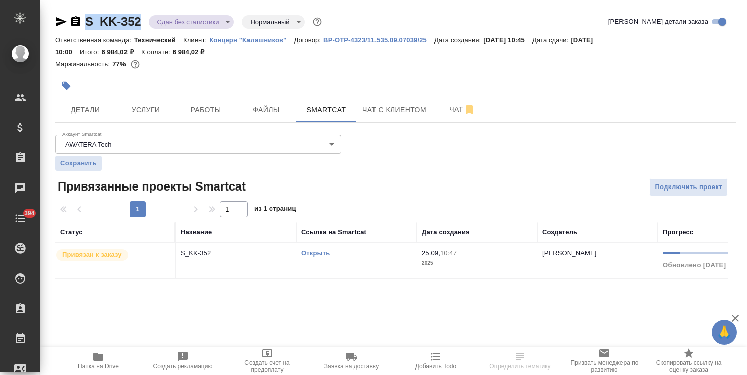
drag, startPoint x: 152, startPoint y: 12, endPoint x: 61, endPoint y: 15, distance: 90.9
click at [61, 15] on div "S_KK-352 Сдан без статистики distributed Нормальный normal Кратко детали заказа…" at bounding box center [396, 152] width 692 height 304
copy link "S_KK-352"
click at [243, 110] on span "Файлы" at bounding box center [266, 109] width 48 height 13
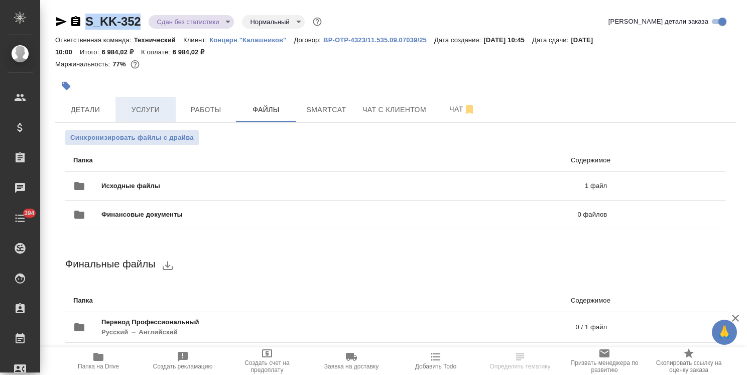
click at [145, 102] on button "Услуги" at bounding box center [145, 109] width 60 height 25
